Goal: Task Accomplishment & Management: Use online tool/utility

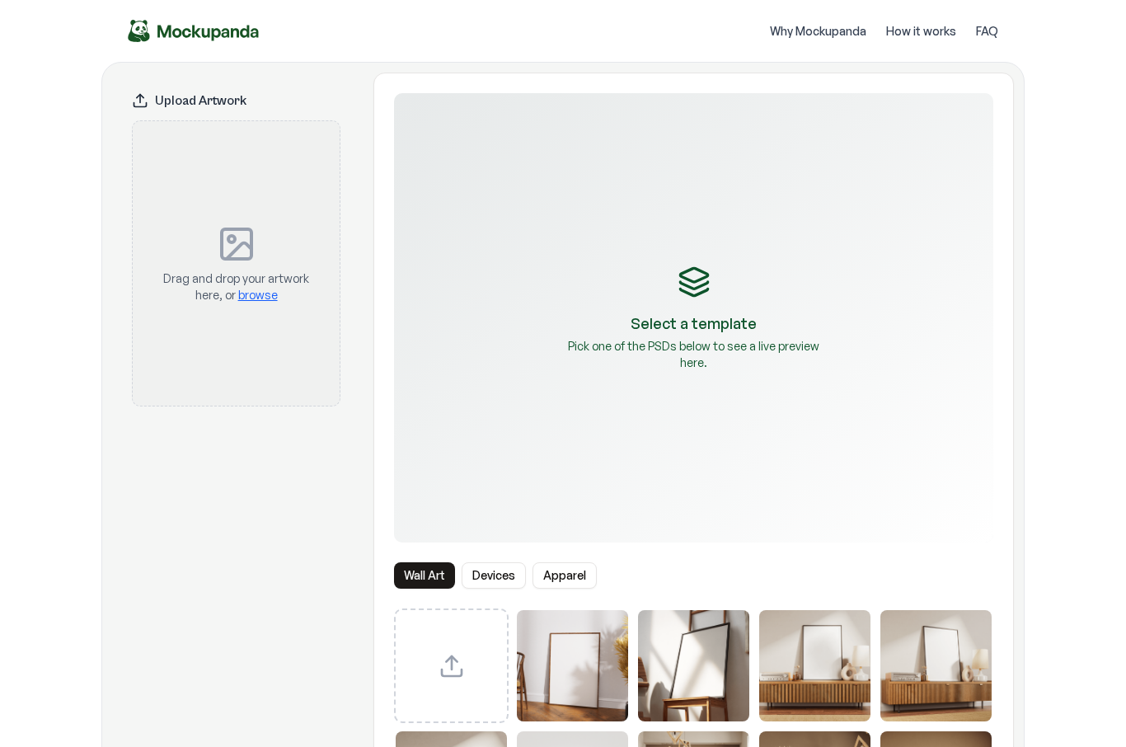
click at [149, 31] on img "Mockupanda home" at bounding box center [194, 31] width 132 height 22
click at [167, 35] on img "Mockupanda home" at bounding box center [194, 31] width 132 height 22
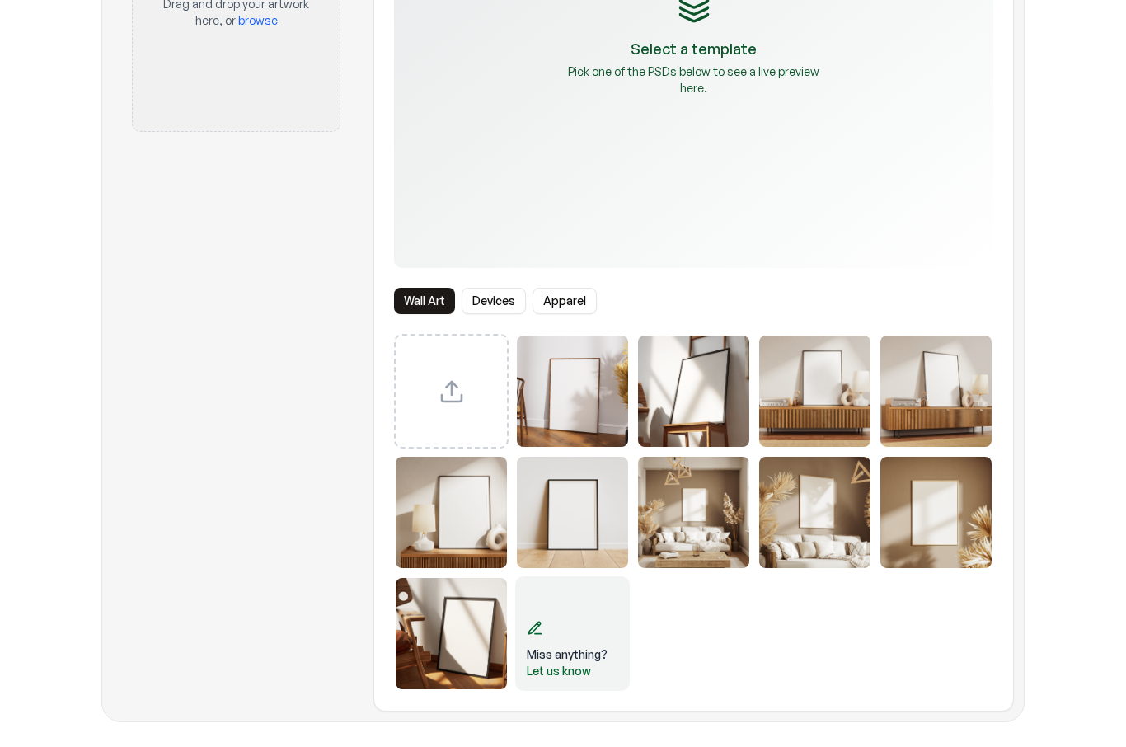
scroll to position [220, 0]
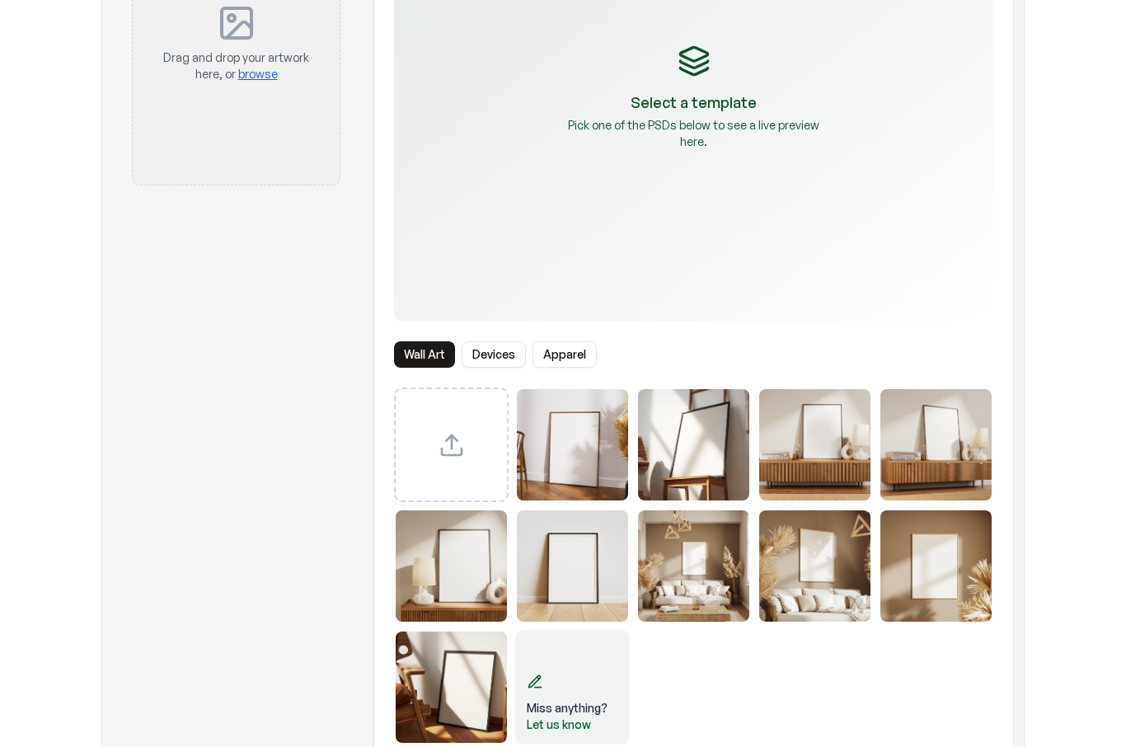
click at [489, 358] on button "Devices" at bounding box center [494, 355] width 64 height 26
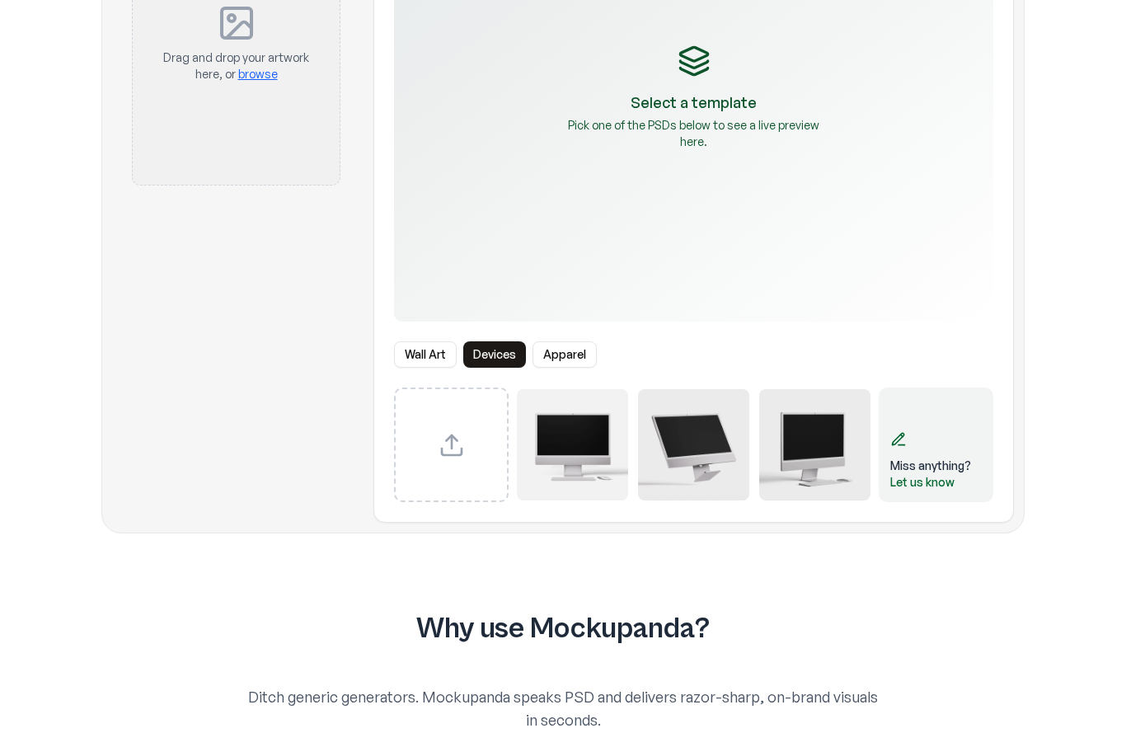
click at [562, 352] on button "Apparel" at bounding box center [565, 354] width 64 height 26
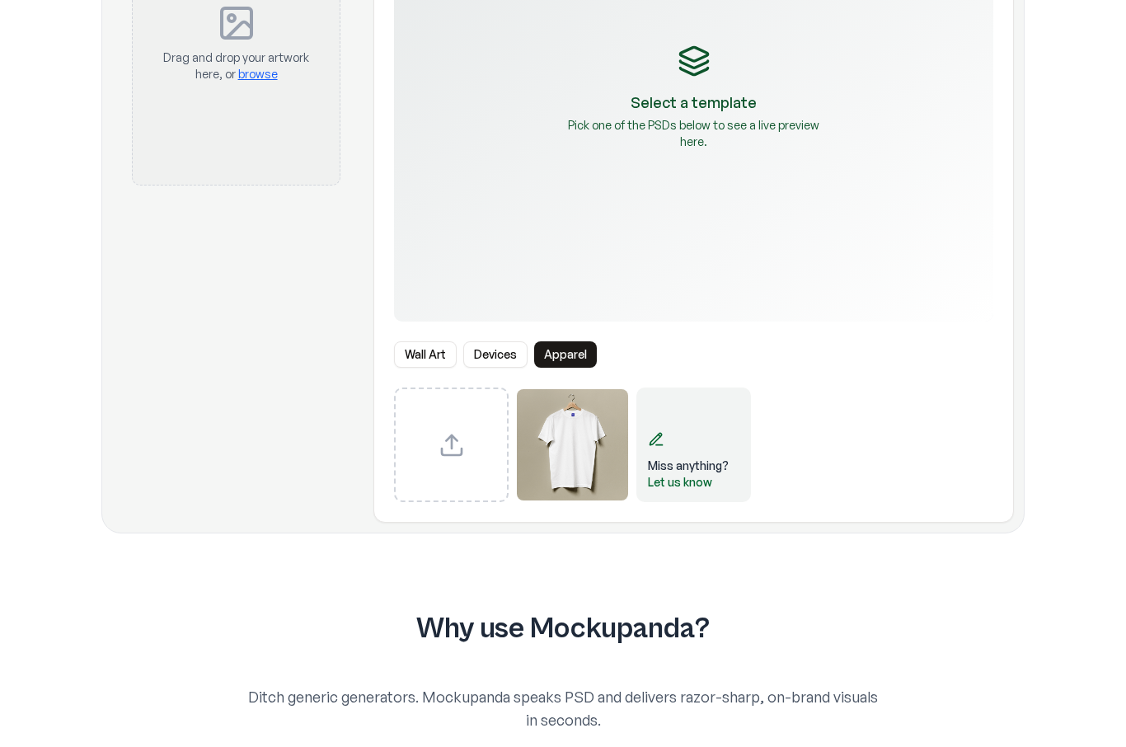
click at [551, 439] on img "Select template T-Shirt" at bounding box center [572, 444] width 111 height 111
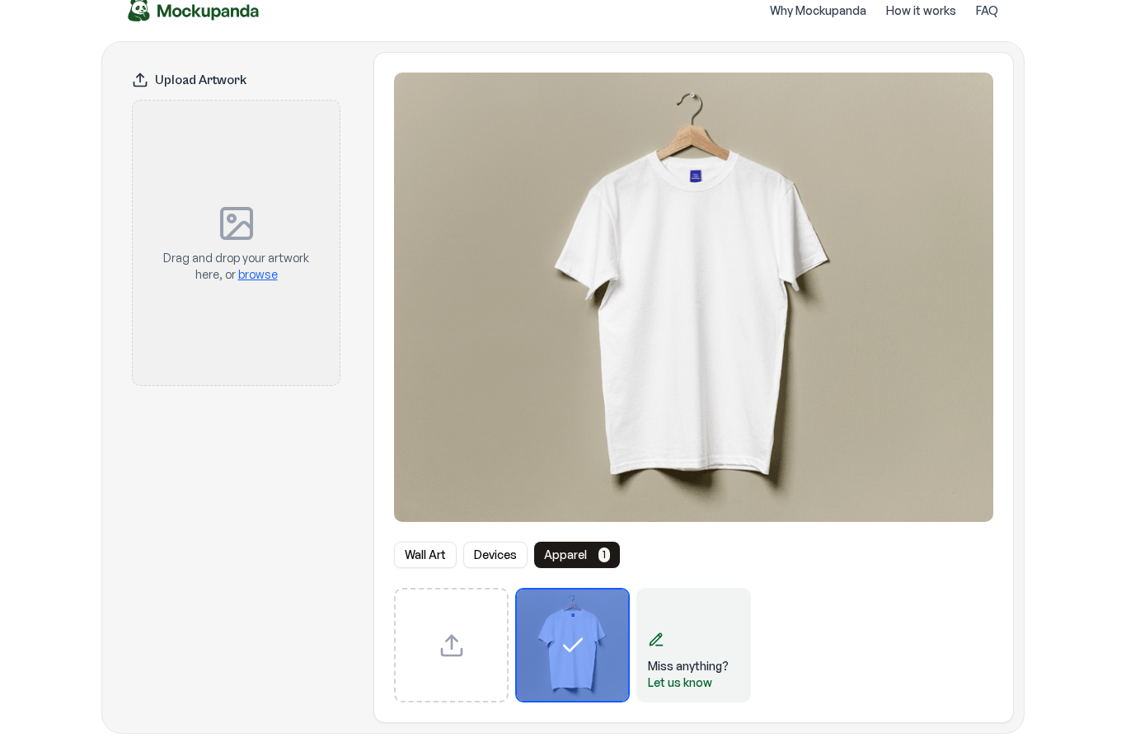
scroll to position [16, 0]
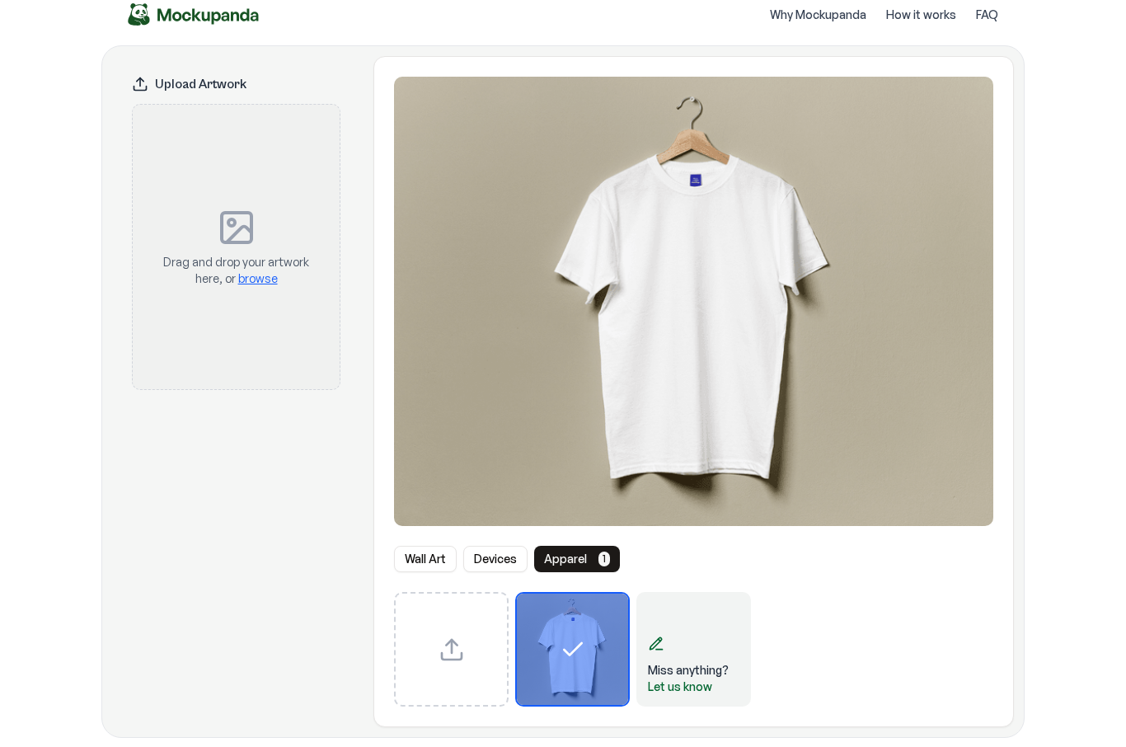
click at [211, 304] on div "Drag and drop your artwork here, or browse" at bounding box center [236, 247] width 154 height 232
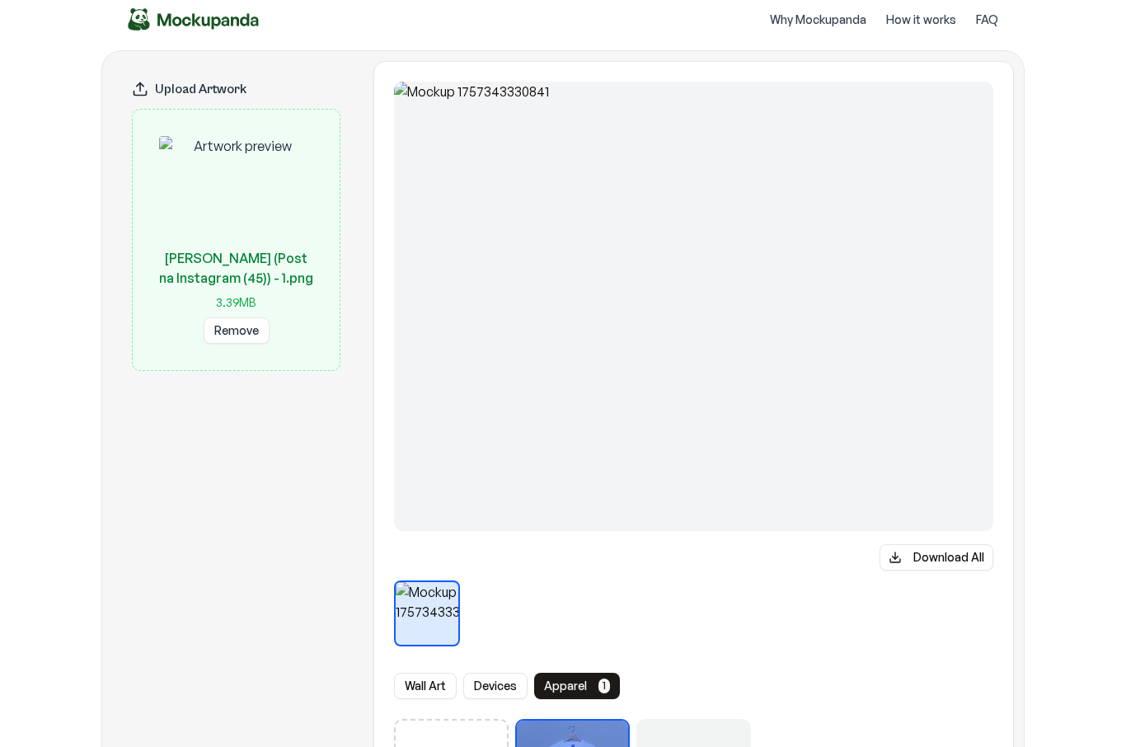
scroll to position [0, 0]
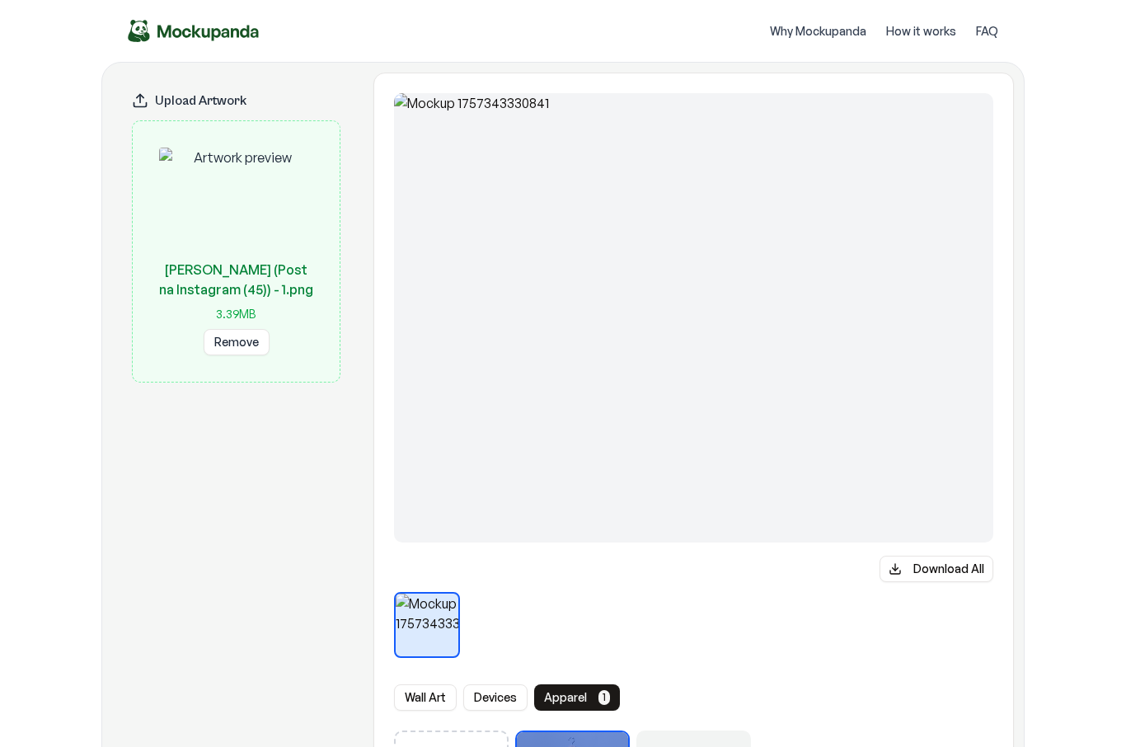
click at [172, 101] on div "Upload Artwork" at bounding box center [236, 100] width 209 height 16
click at [170, 31] on img "Mockupanda home" at bounding box center [194, 31] width 132 height 22
click at [169, 31] on img "Mockupanda home" at bounding box center [194, 31] width 132 height 22
click at [141, 31] on img "Mockupanda home" at bounding box center [194, 31] width 132 height 22
click at [167, 29] on img "Mockupanda home" at bounding box center [194, 31] width 132 height 22
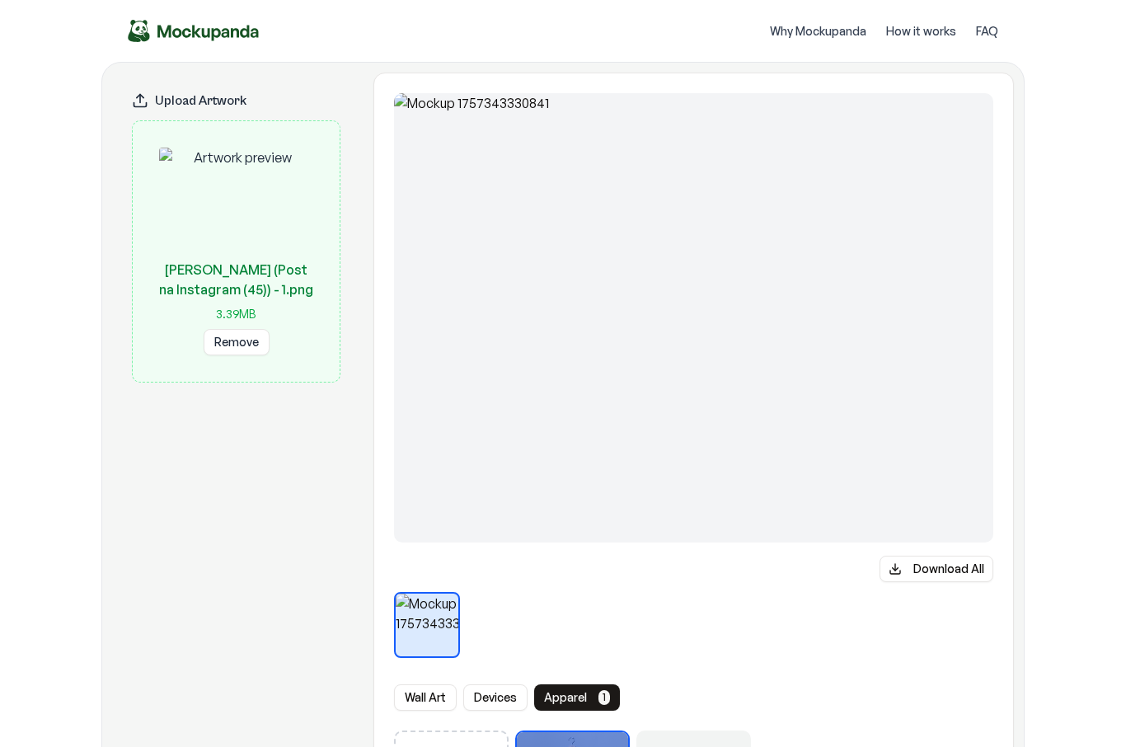
click at [213, 41] on img "Mockupanda home" at bounding box center [194, 31] width 132 height 22
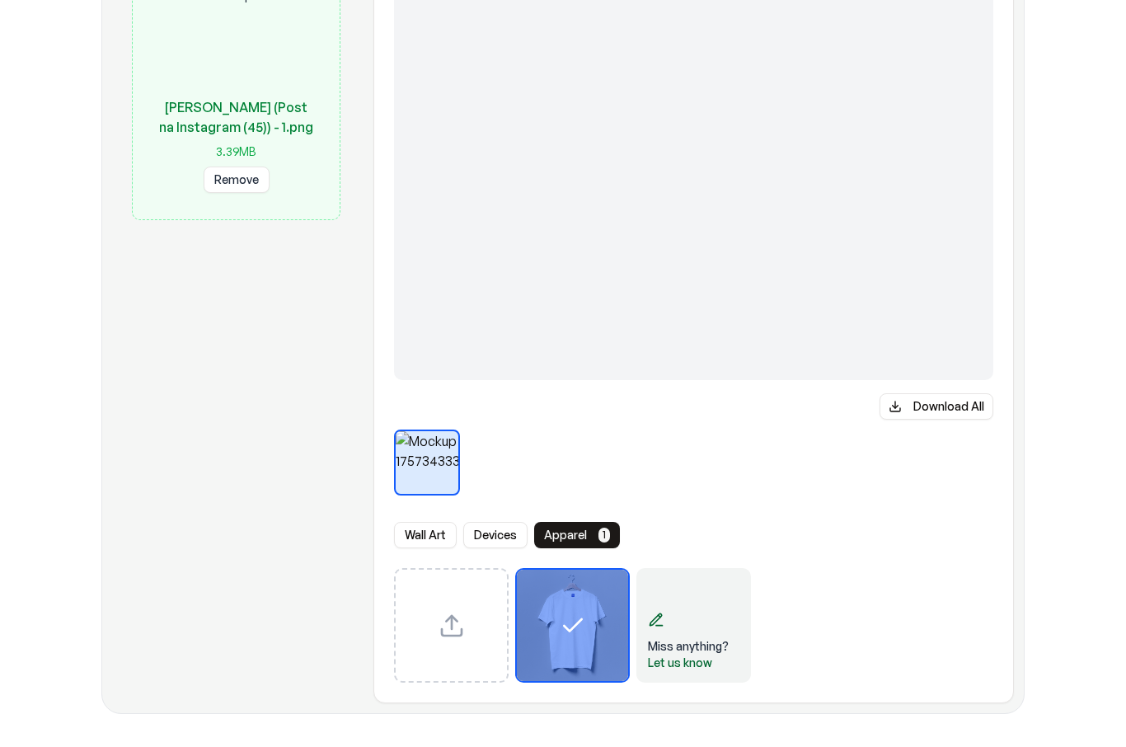
click at [453, 506] on div "Download All Wall Art Devices Apparel 1 Miss anything? Let us know" at bounding box center [693, 308] width 639 height 752
click at [452, 505] on div "Download All Wall Art Devices Apparel 1 Miss anything? Let us know" at bounding box center [693, 308] width 639 height 752
click at [423, 534] on button "Wall Art" at bounding box center [425, 535] width 63 height 26
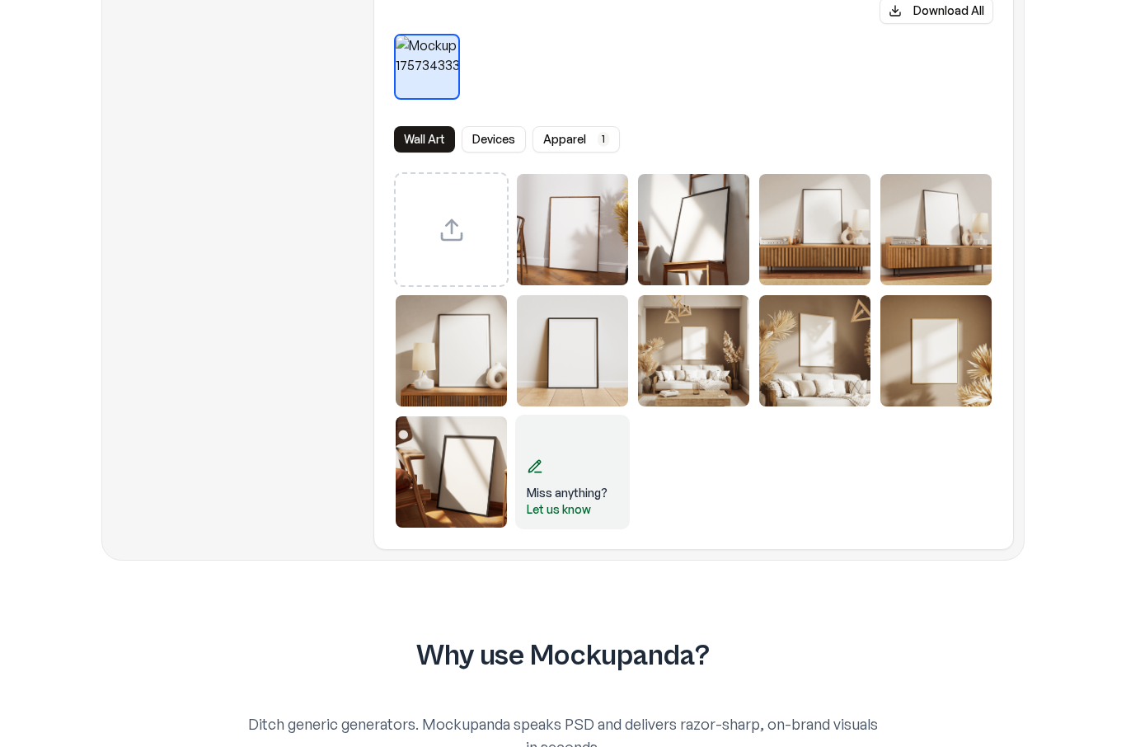
scroll to position [556, 0]
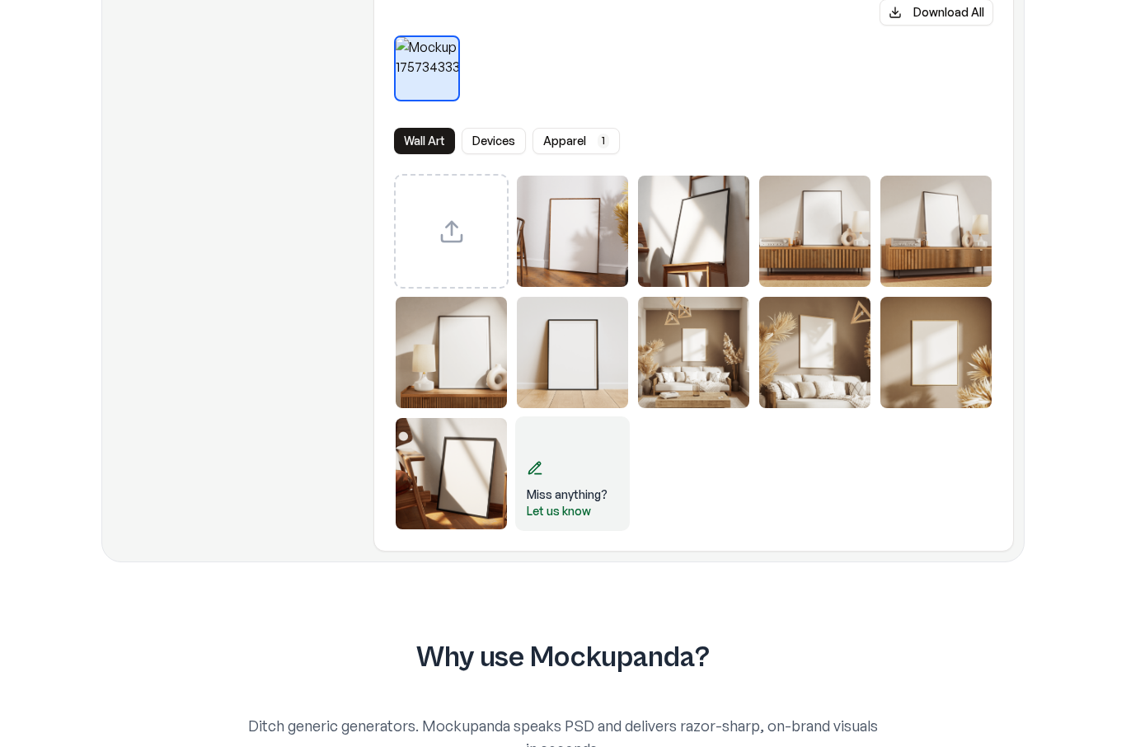
click at [567, 502] on div "Miss anything?" at bounding box center [567, 494] width 81 height 16
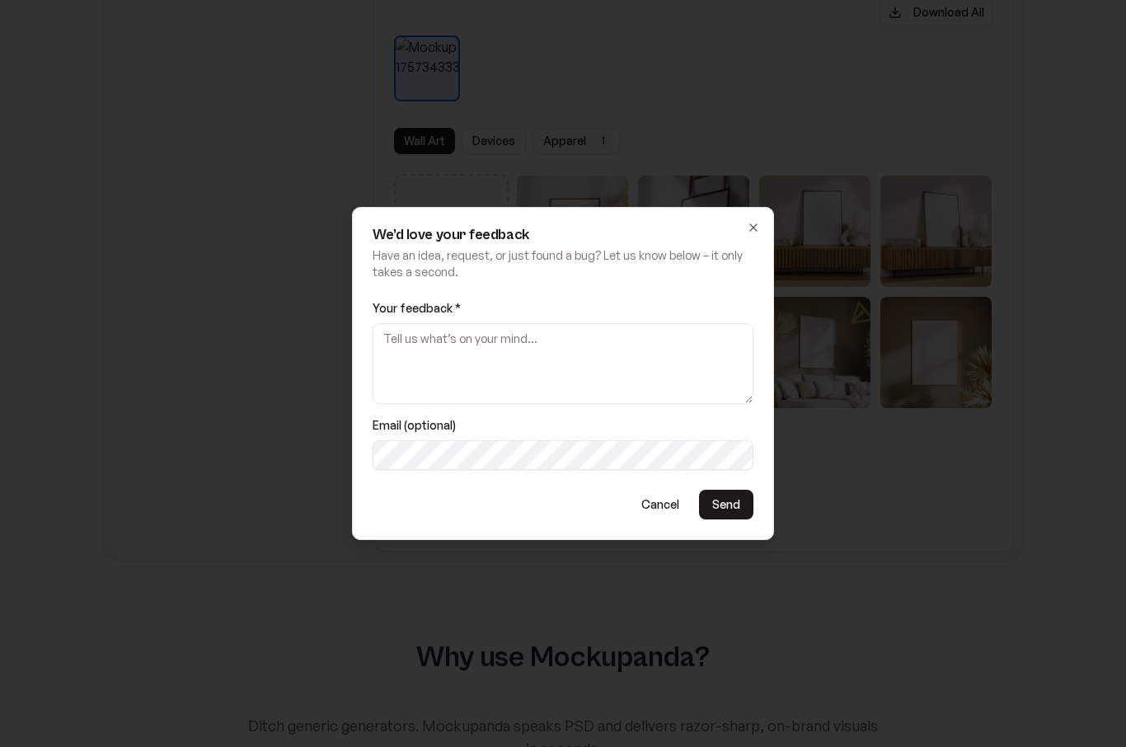
click at [733, 242] on h2 "We’d love your feedback" at bounding box center [563, 235] width 381 height 15
click at [732, 242] on h2 "We’d love your feedback" at bounding box center [563, 235] width 381 height 15
click at [750, 231] on icon "button" at bounding box center [753, 227] width 7 height 7
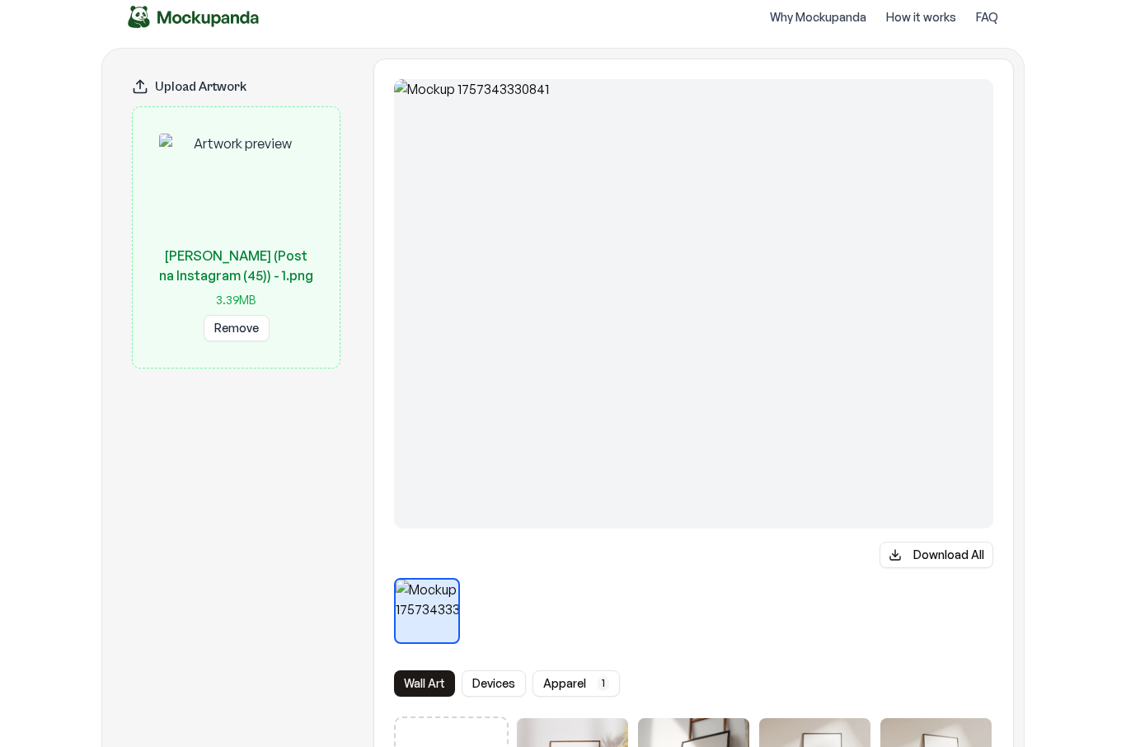
scroll to position [0, 0]
